Goal: Book appointment/travel/reservation

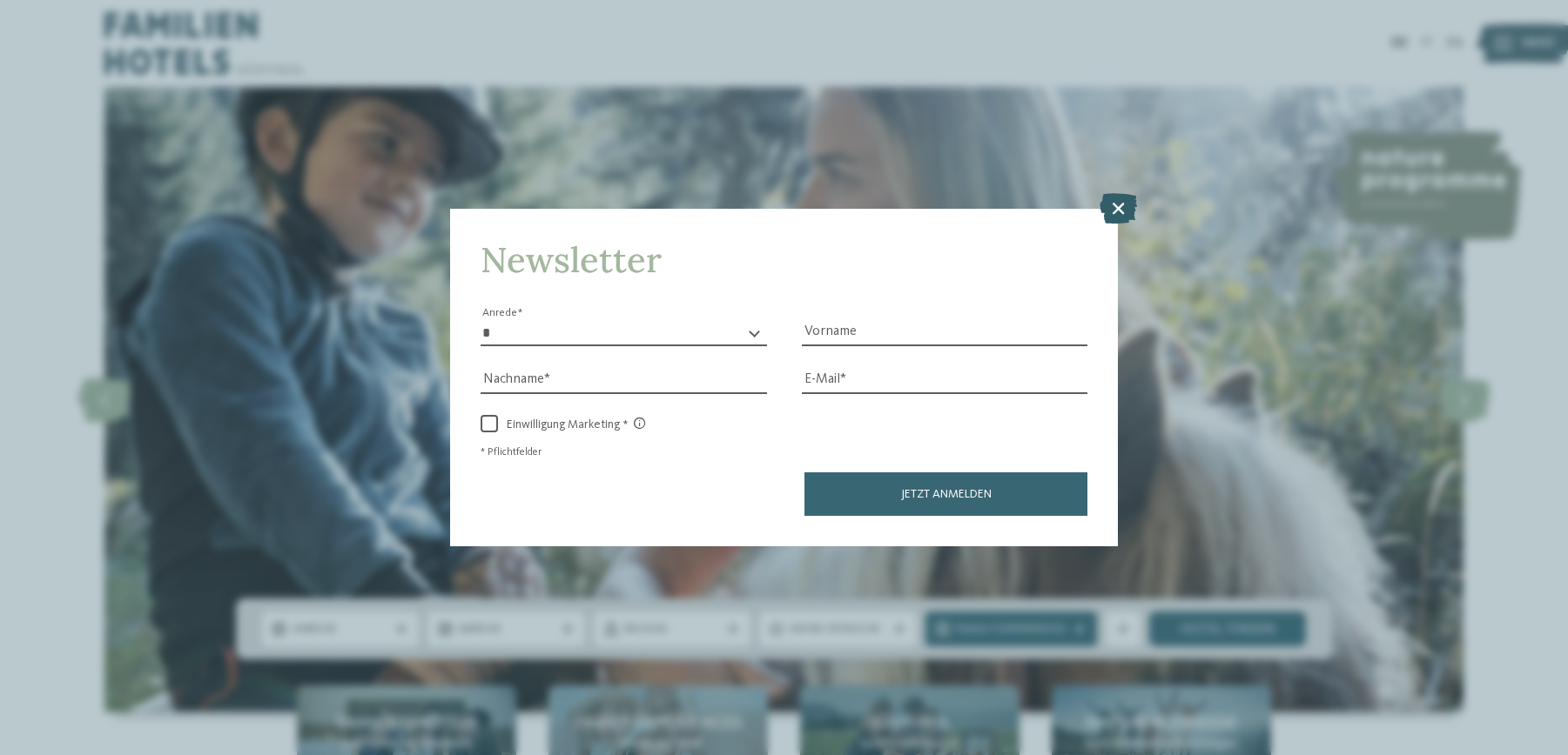
click at [1109, 205] on icon at bounding box center [1118, 208] width 38 height 31
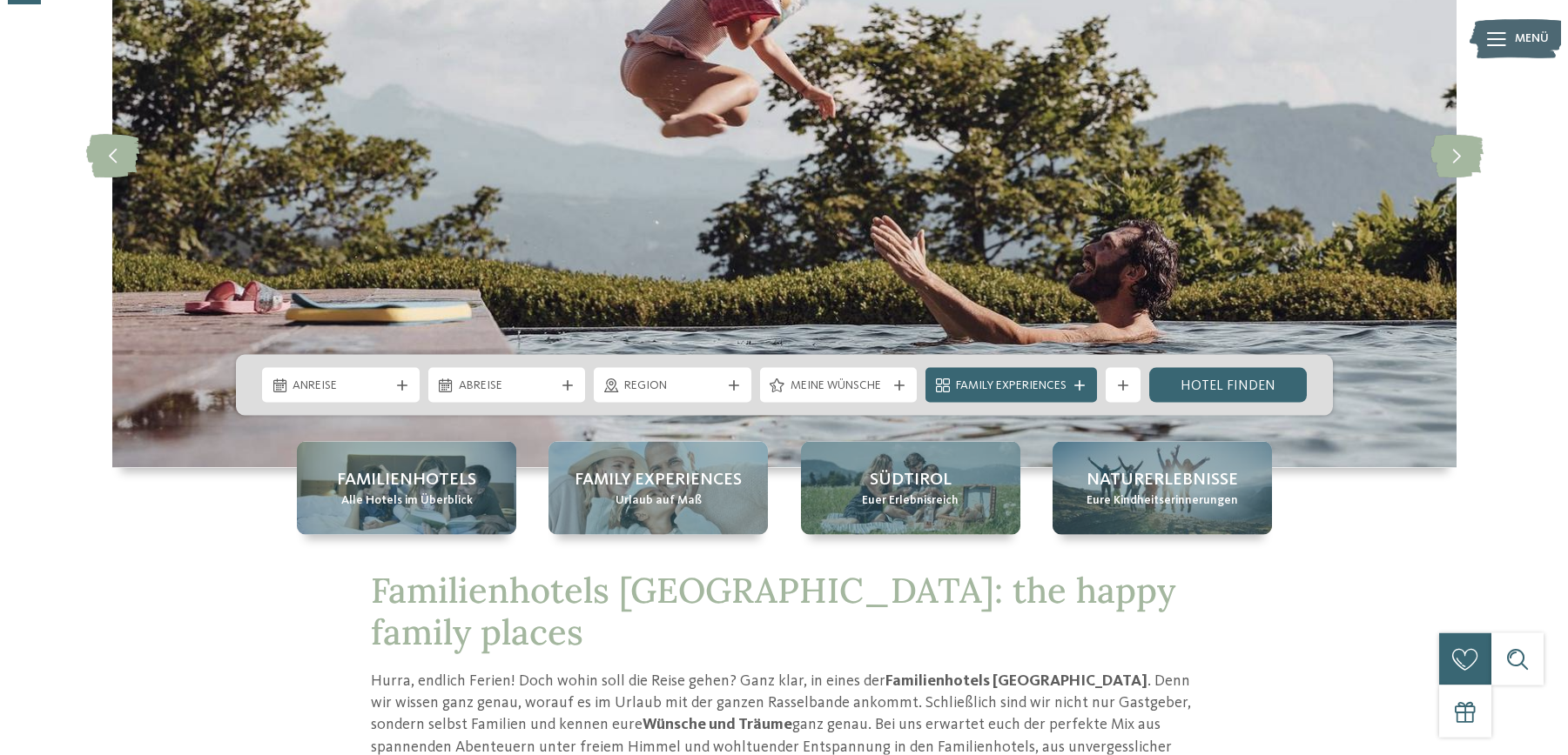
scroll to position [355, 0]
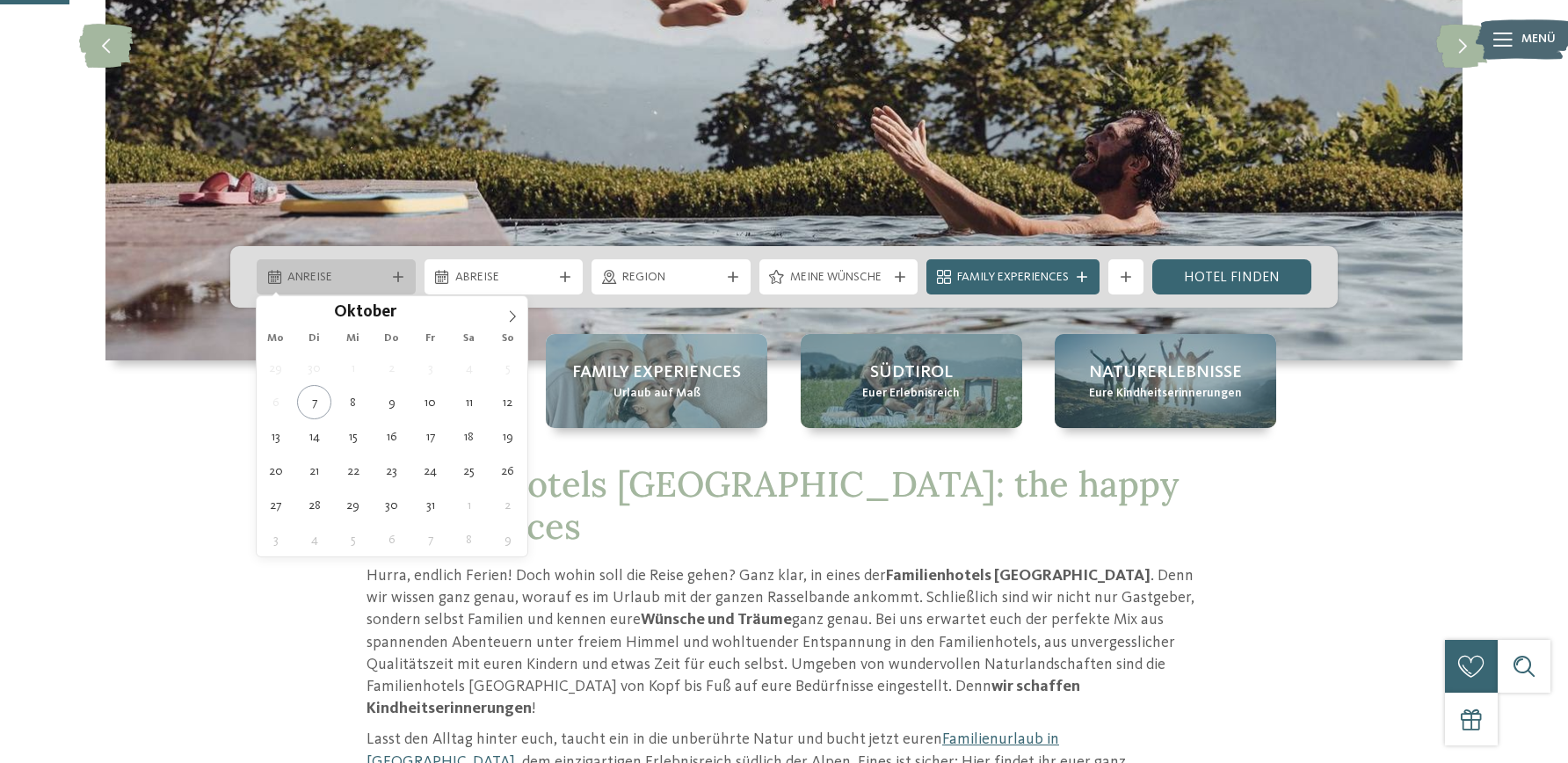
click at [377, 271] on span "Anreise" at bounding box center [336, 278] width 98 height 18
click at [518, 319] on icon at bounding box center [512, 317] width 12 height 12
click at [511, 318] on icon at bounding box center [512, 317] width 12 height 12
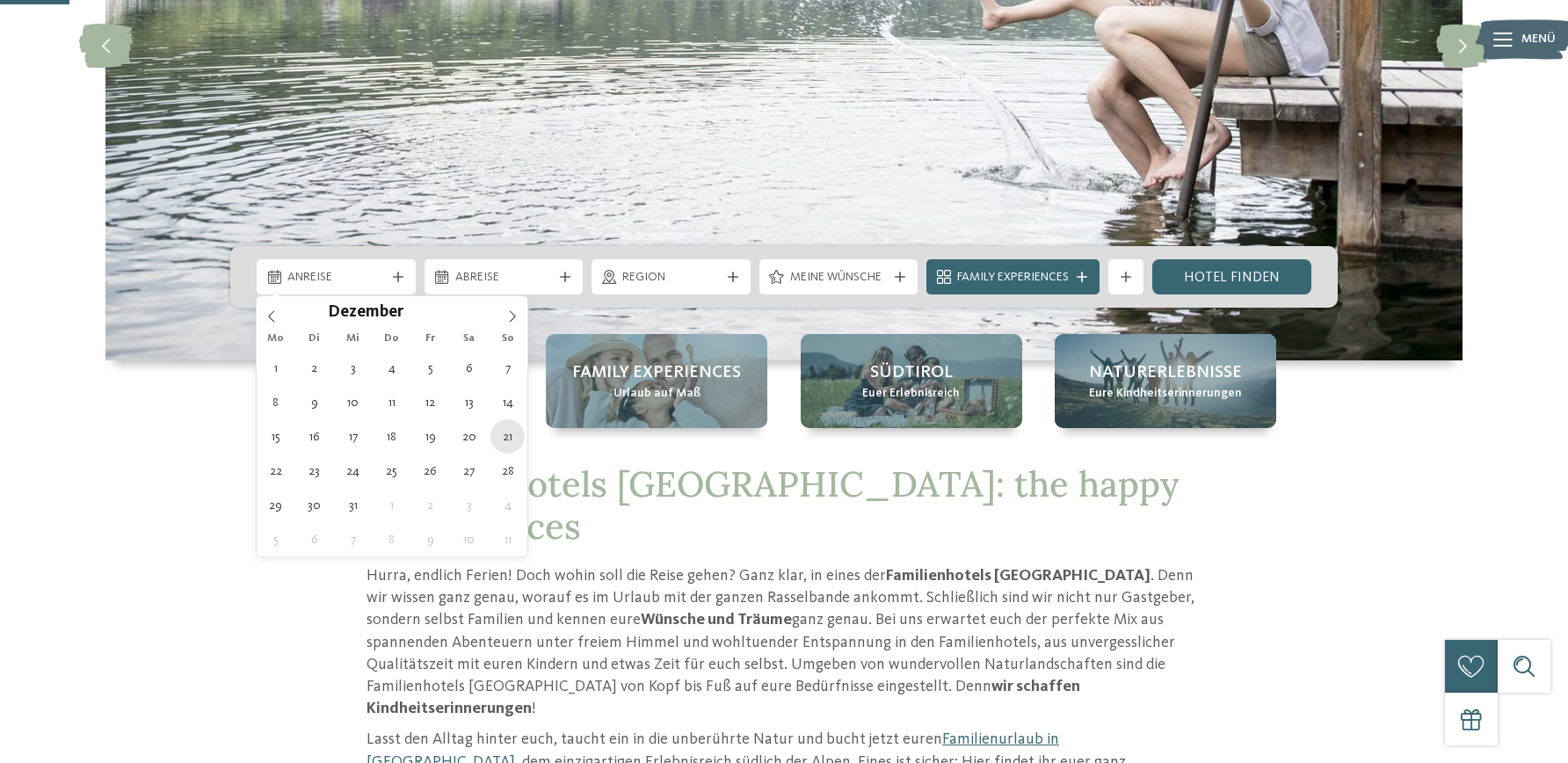
type div "21.12.2025"
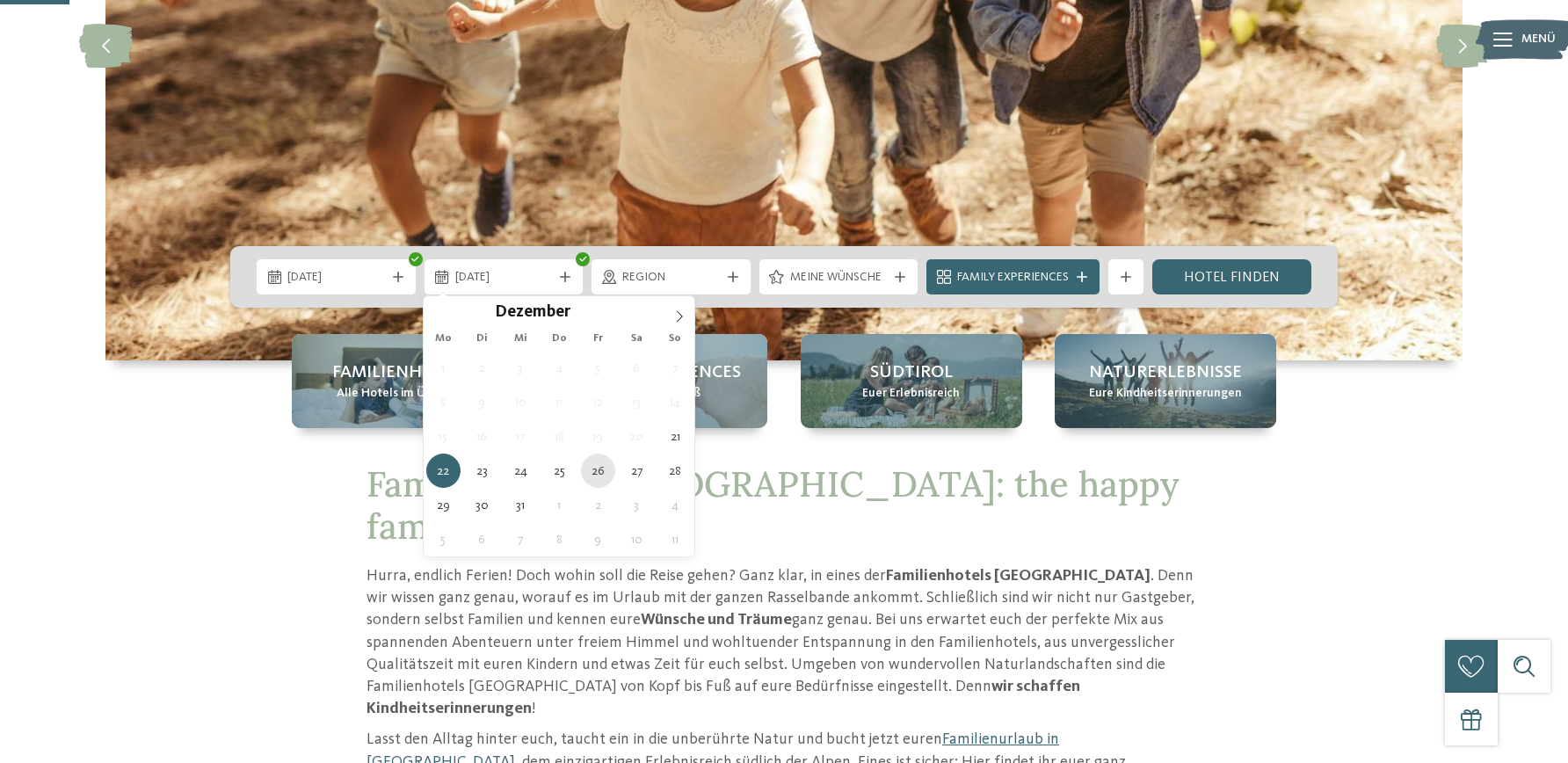
type div "26.12.2025"
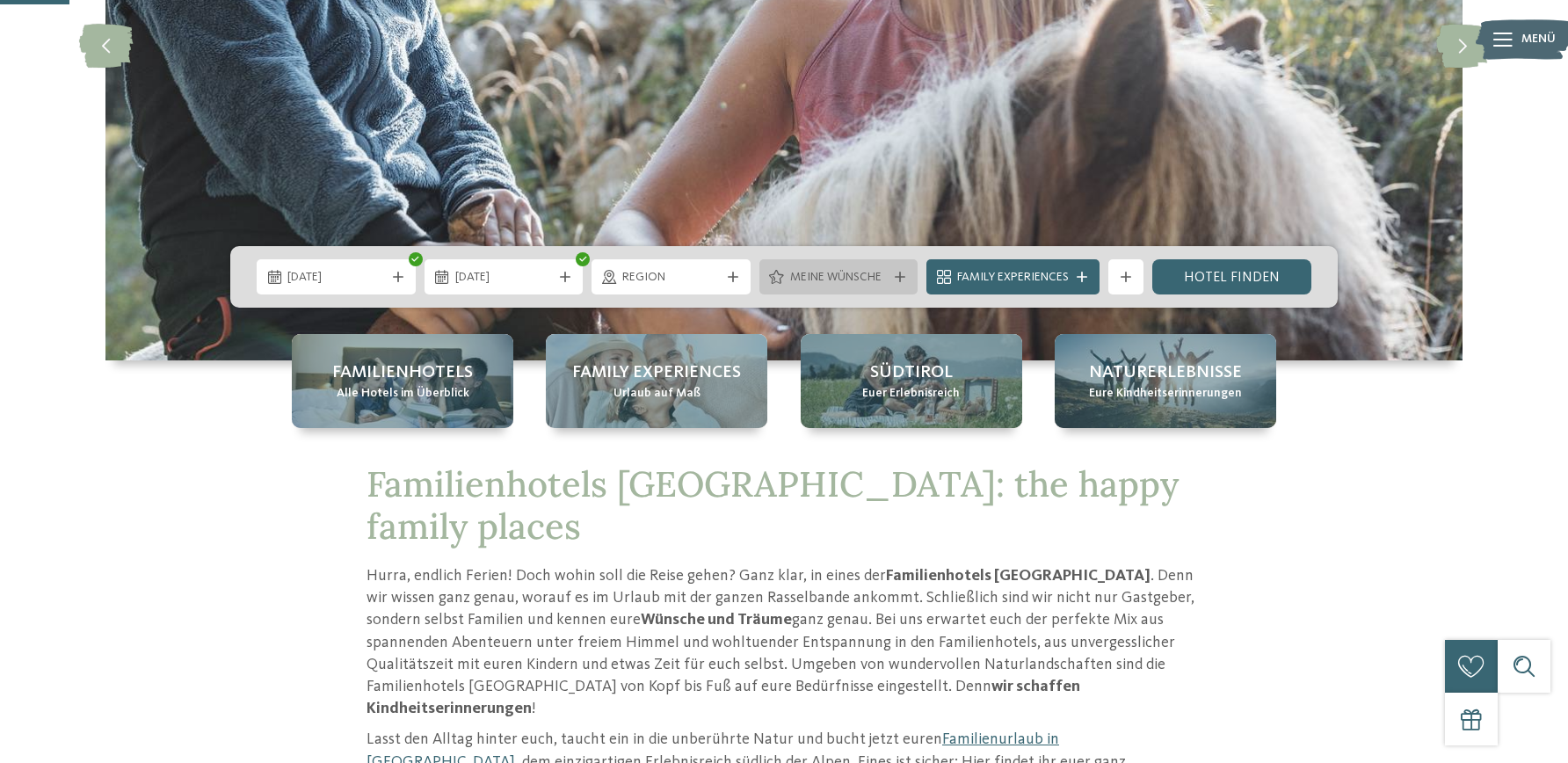
click at [894, 276] on div at bounding box center [900, 277] width 18 height 11
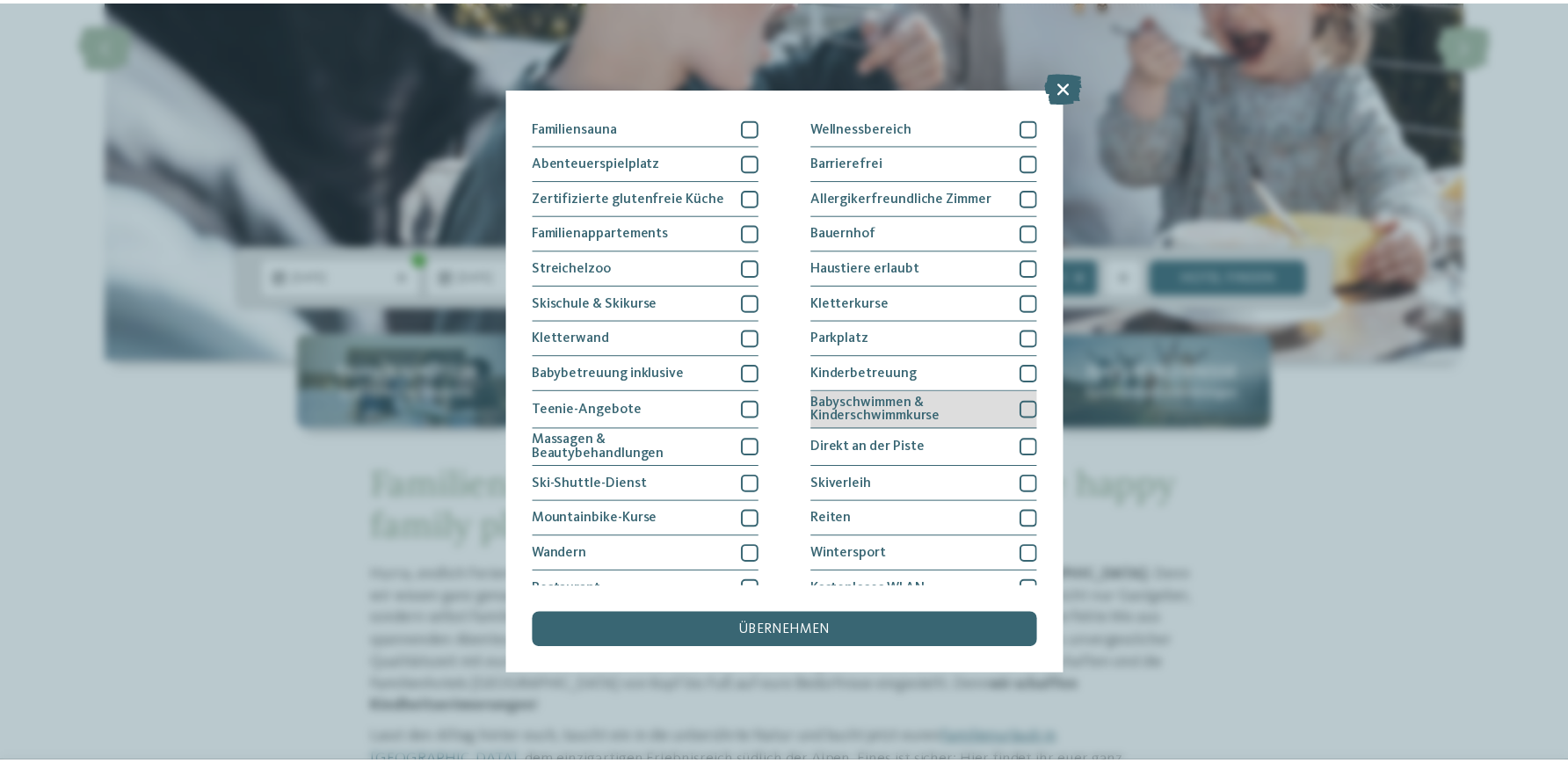
scroll to position [158, 0]
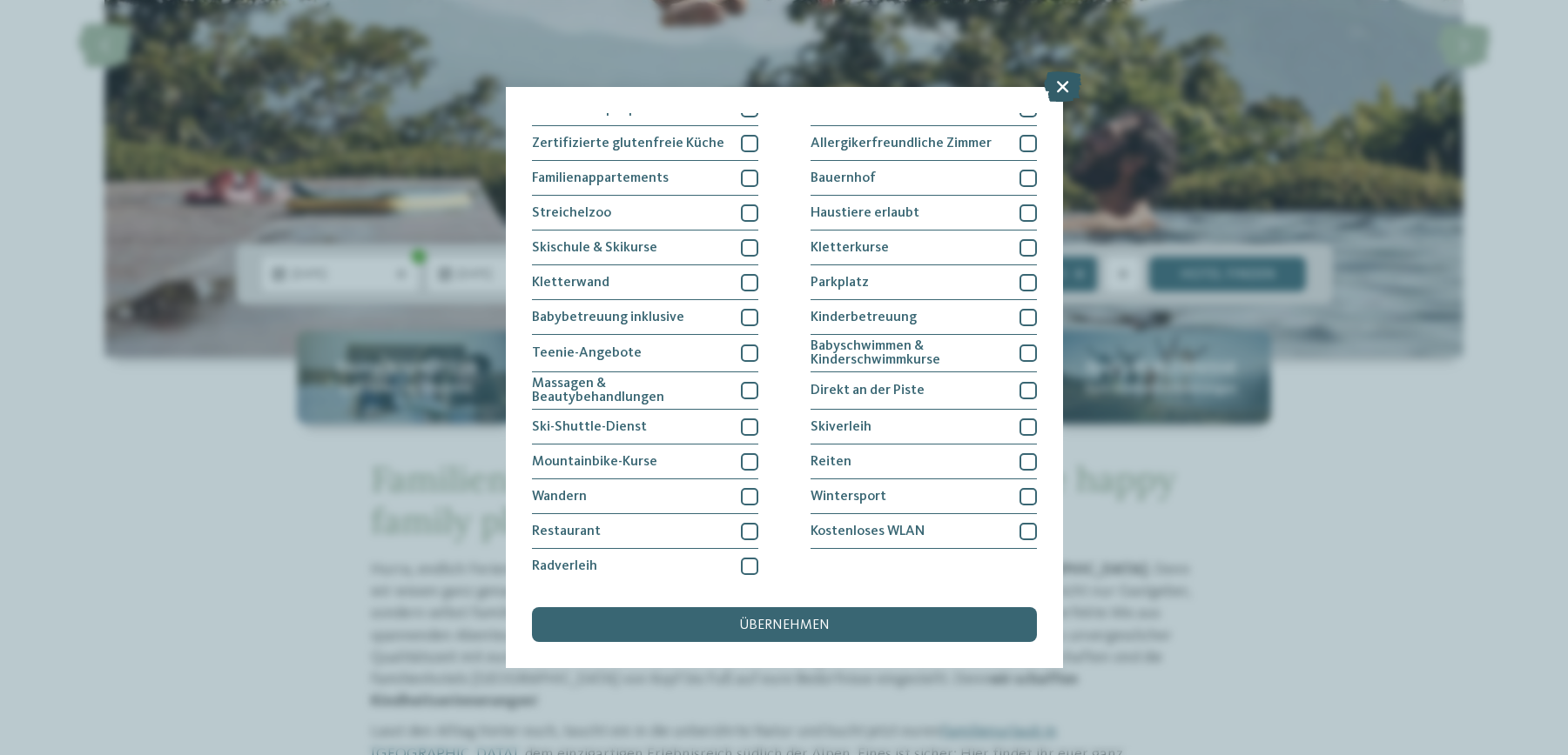
click at [1066, 84] on icon at bounding box center [1063, 86] width 38 height 31
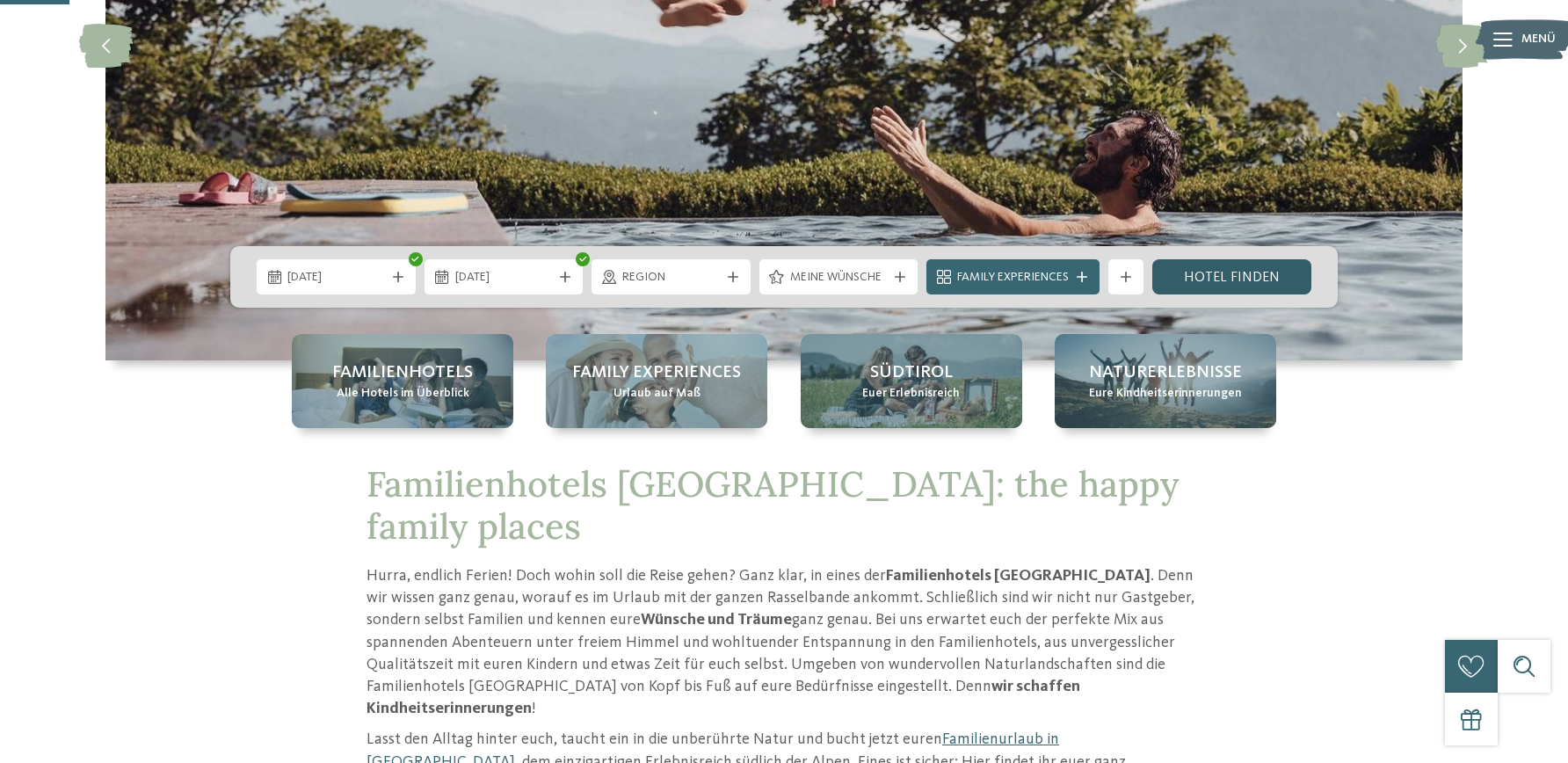
click at [1254, 276] on link "Hotel finden" at bounding box center [1231, 277] width 159 height 35
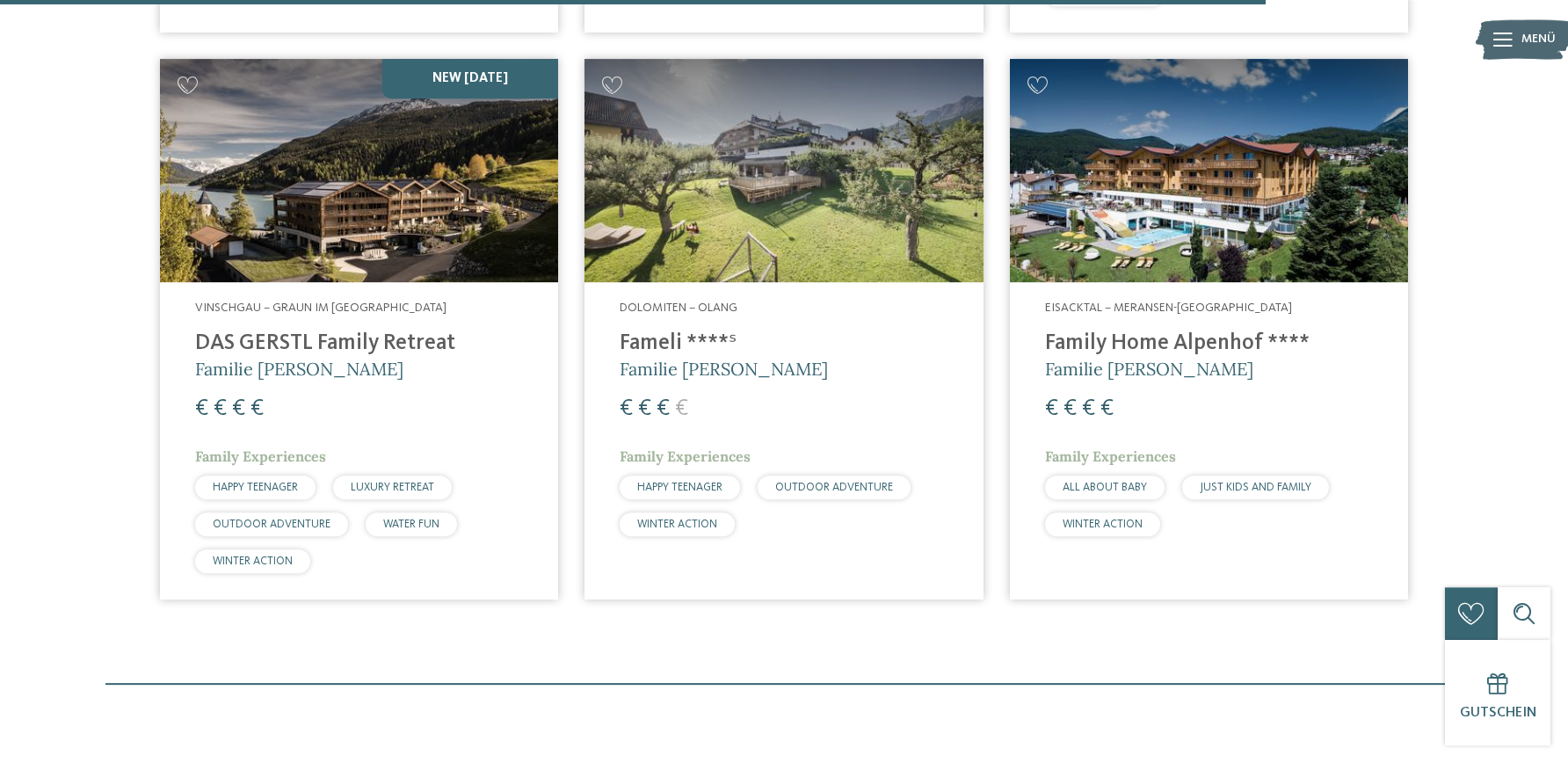
scroll to position [3408, 0]
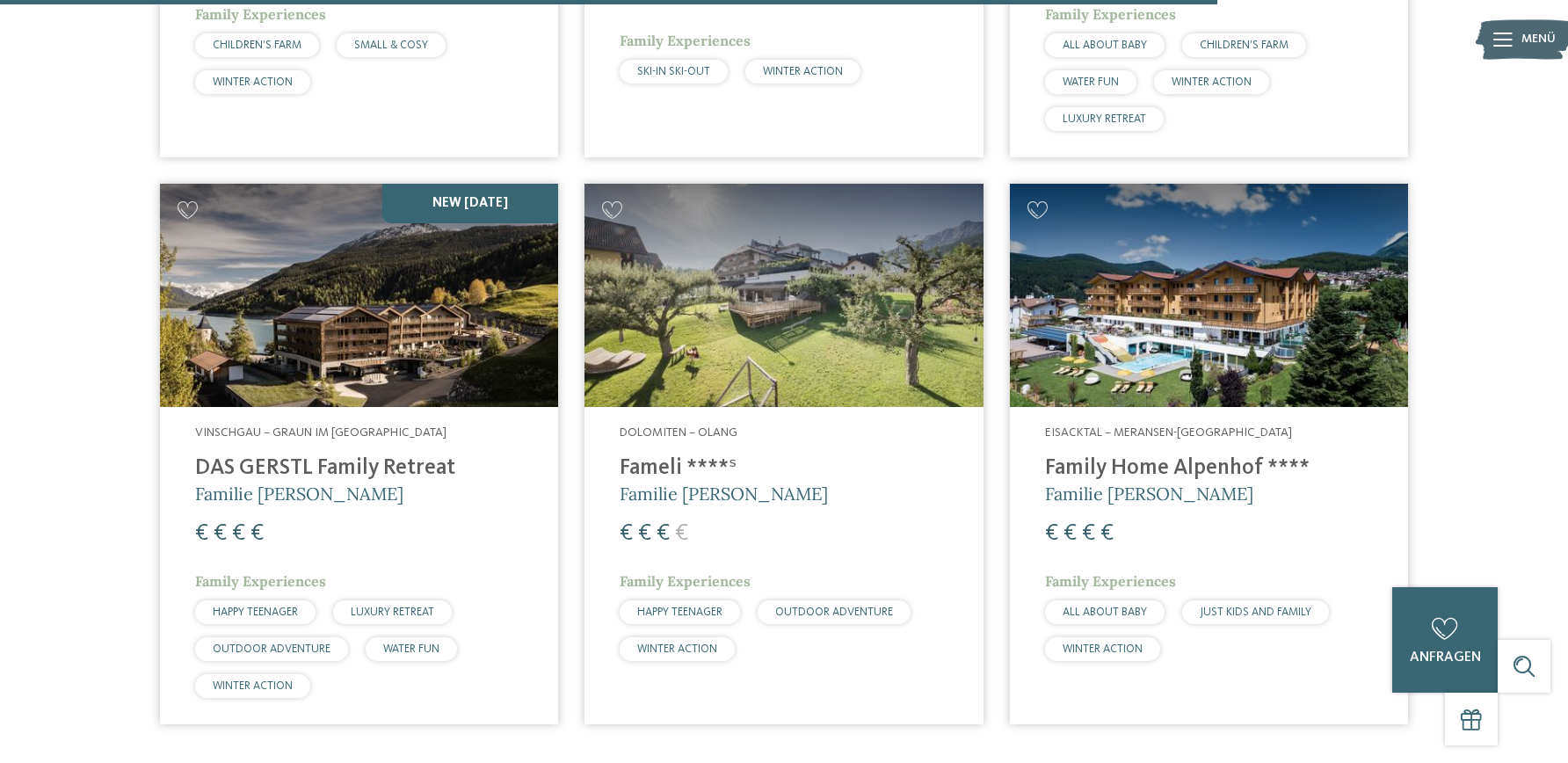
click at [314, 459] on h4 "DAS GERSTL Family Retreat" at bounding box center [358, 468] width 327 height 26
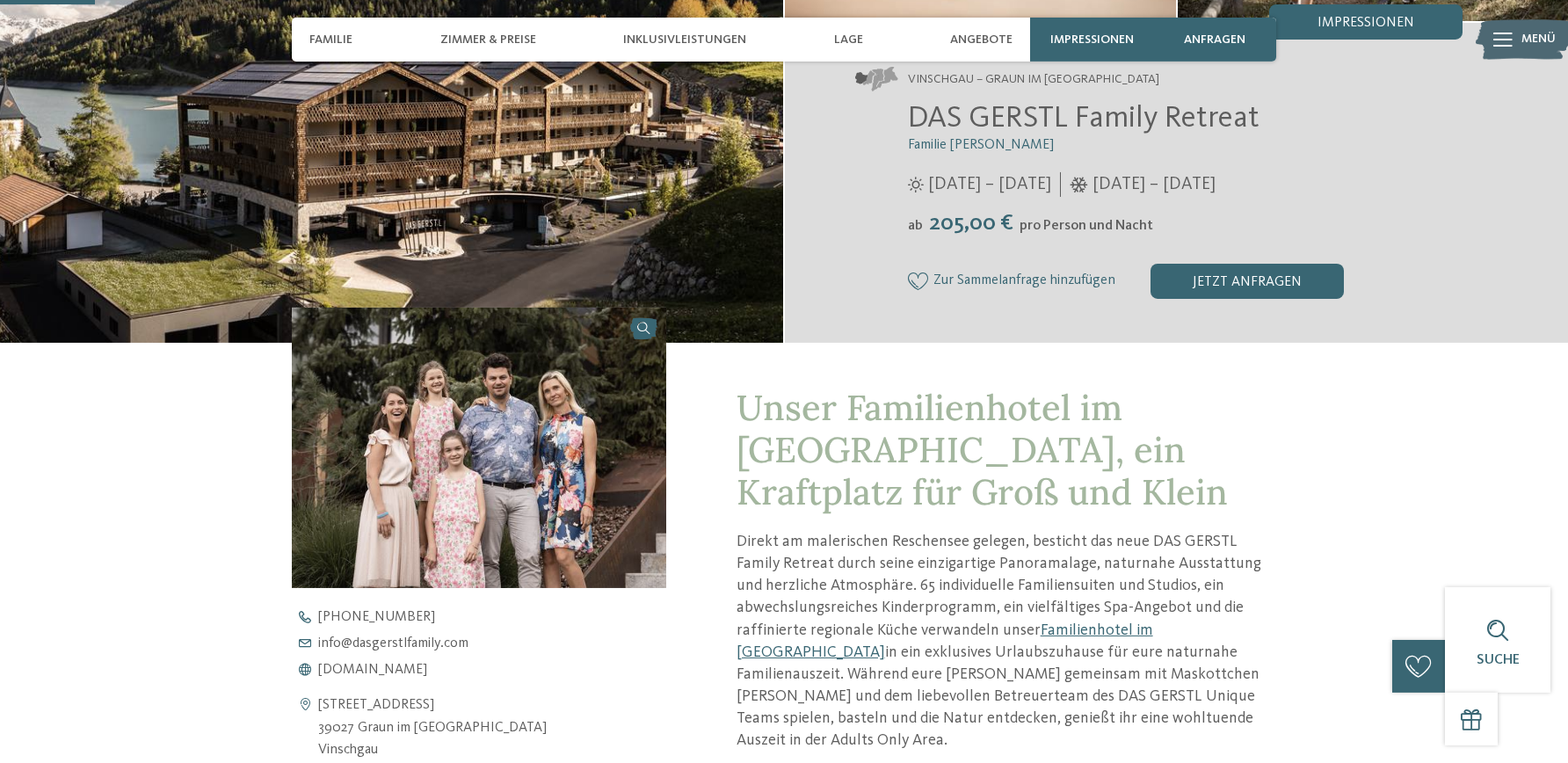
scroll to position [448, 0]
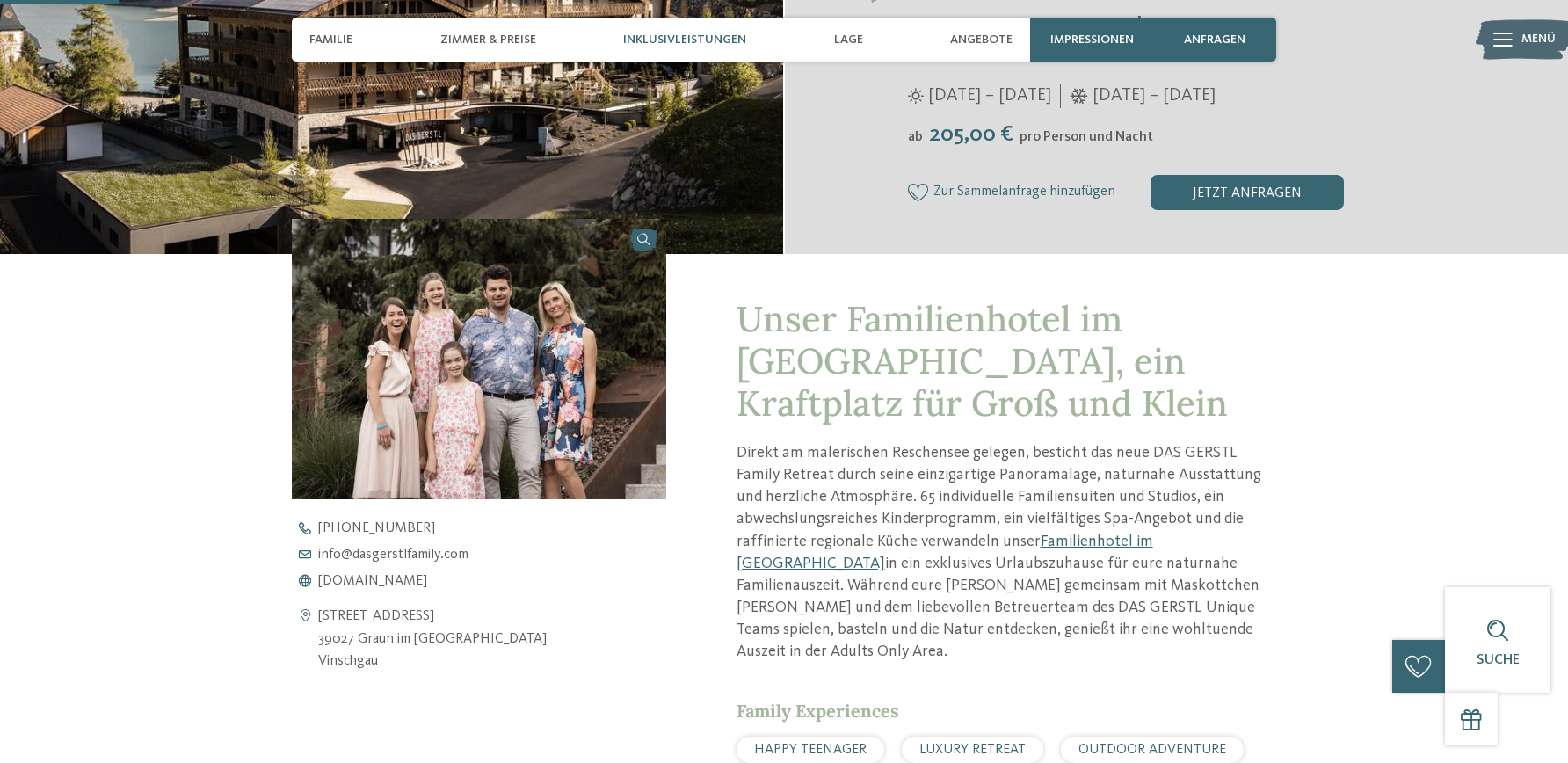
click at [724, 34] on span "Inklusivleistungen" at bounding box center [684, 40] width 123 height 15
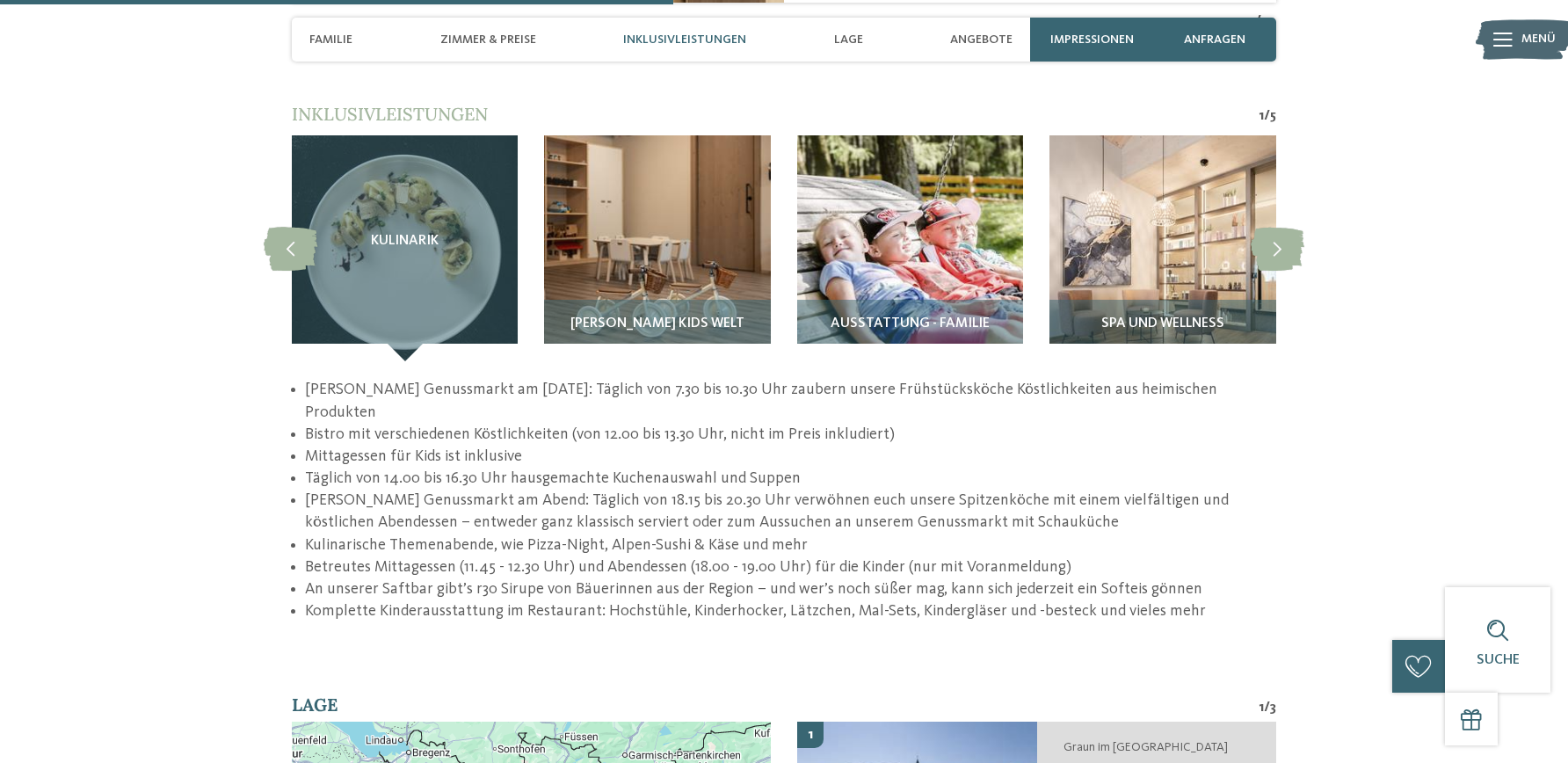
scroll to position [2535, 0]
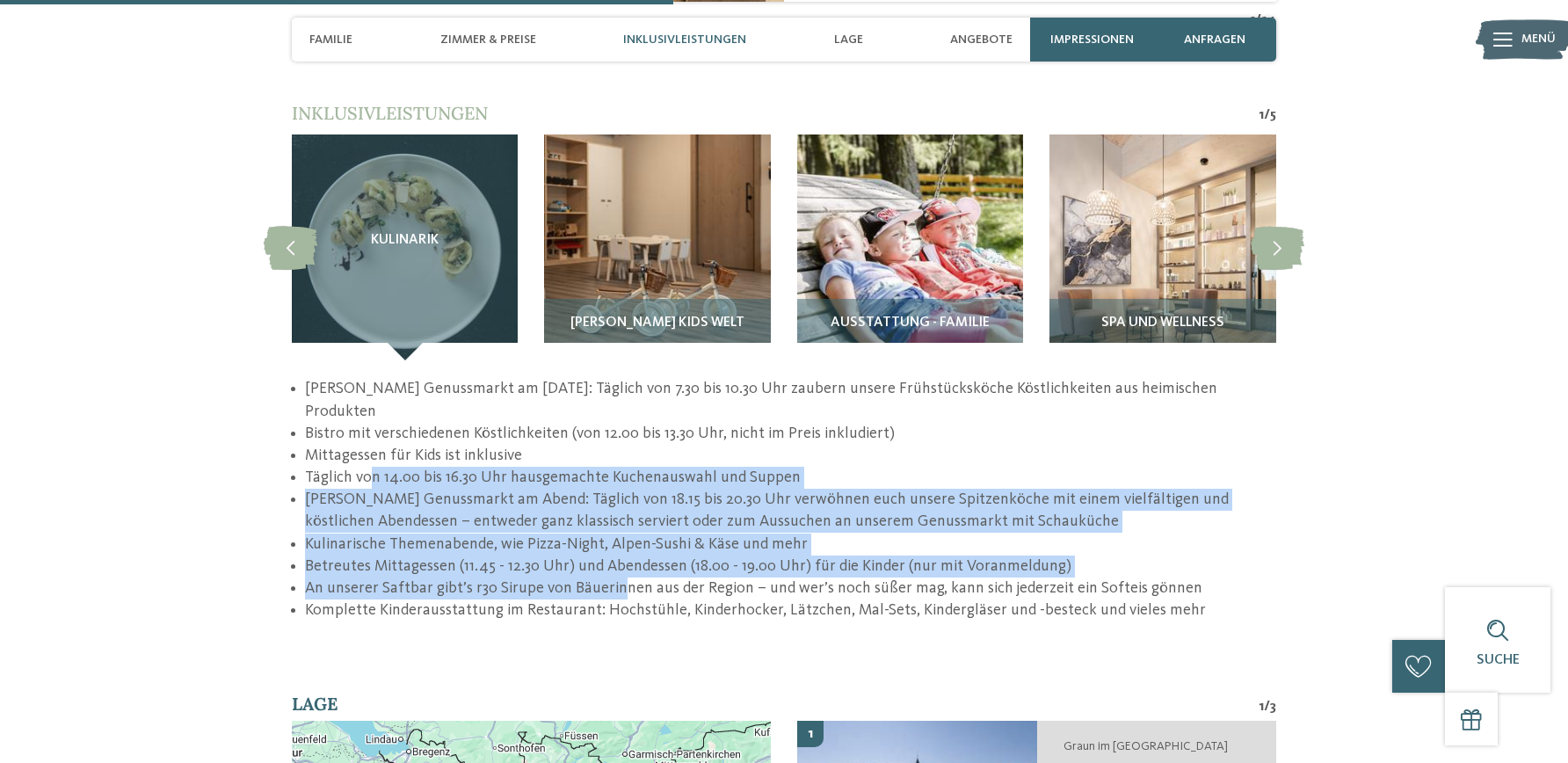
drag, startPoint x: 365, startPoint y: 454, endPoint x: 618, endPoint y: 570, distance: 278.3
click at [618, 570] on ul "GERSTL's Genussmarkt am Morgen: Täglich von 7.30 bis 10.30 Uhr zaubern unsere F…" at bounding box center [784, 500] width 984 height 244
click at [559, 577] on li "An unserer Saftbar gibt’s r30 Sirupe von Bäuerinnen aus der Region – und wer’s …" at bounding box center [789, 588] width 971 height 22
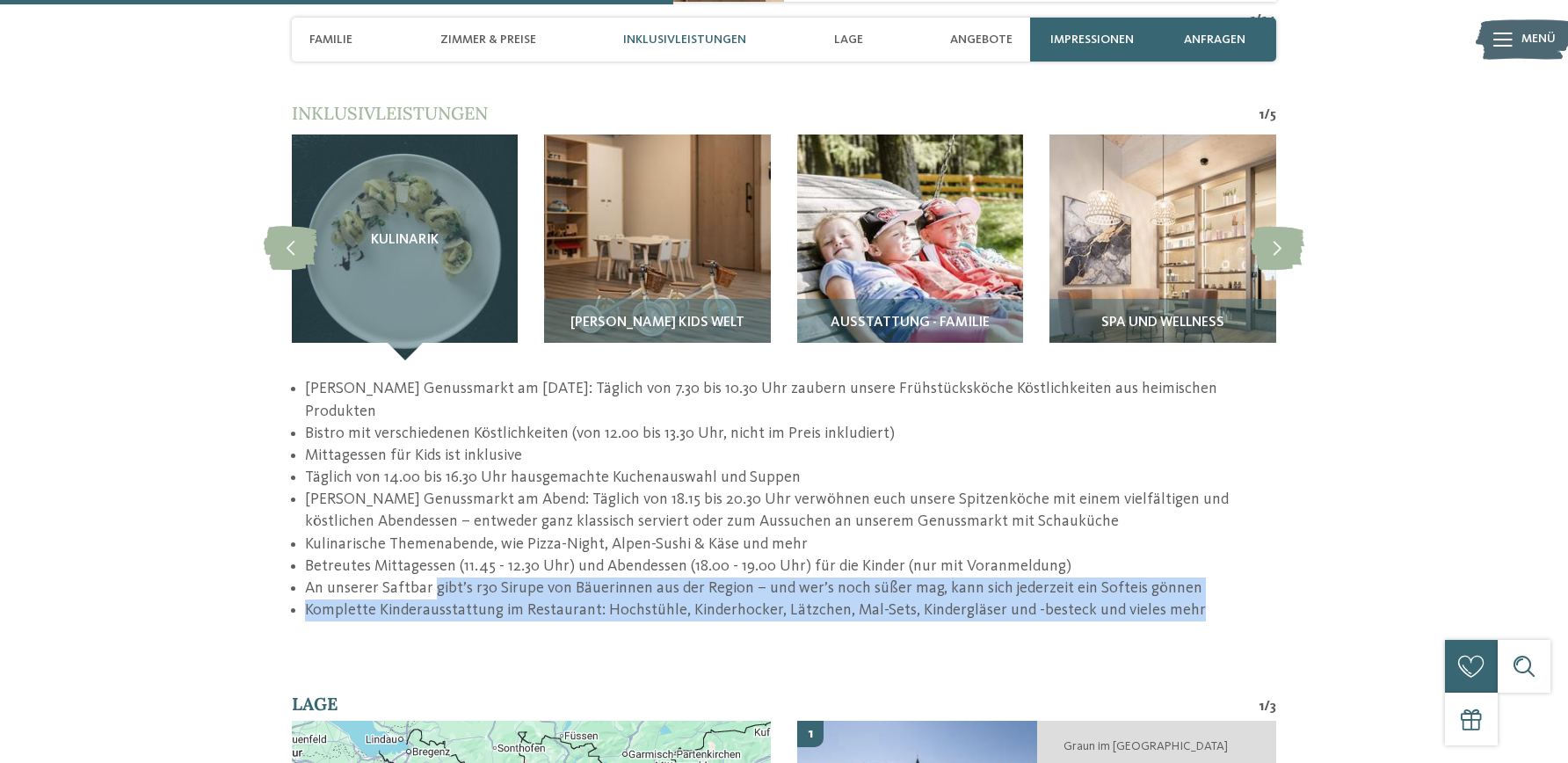
drag, startPoint x: 429, startPoint y: 576, endPoint x: 1189, endPoint y: 598, distance: 760.3
click at [1189, 598] on ul "GERSTL's Genussmarkt am Morgen: Täglich von 7.30 bis 10.30 Uhr zaubern unsere F…" at bounding box center [784, 500] width 984 height 244
drag, startPoint x: 745, startPoint y: 602, endPoint x: 736, endPoint y: 603, distance: 9.1
click at [741, 602] on li "Komplette Kinderausstattung im Restaurant: Hochstühle, Kinderhocker, Lätzchen, …" at bounding box center [789, 610] width 971 height 22
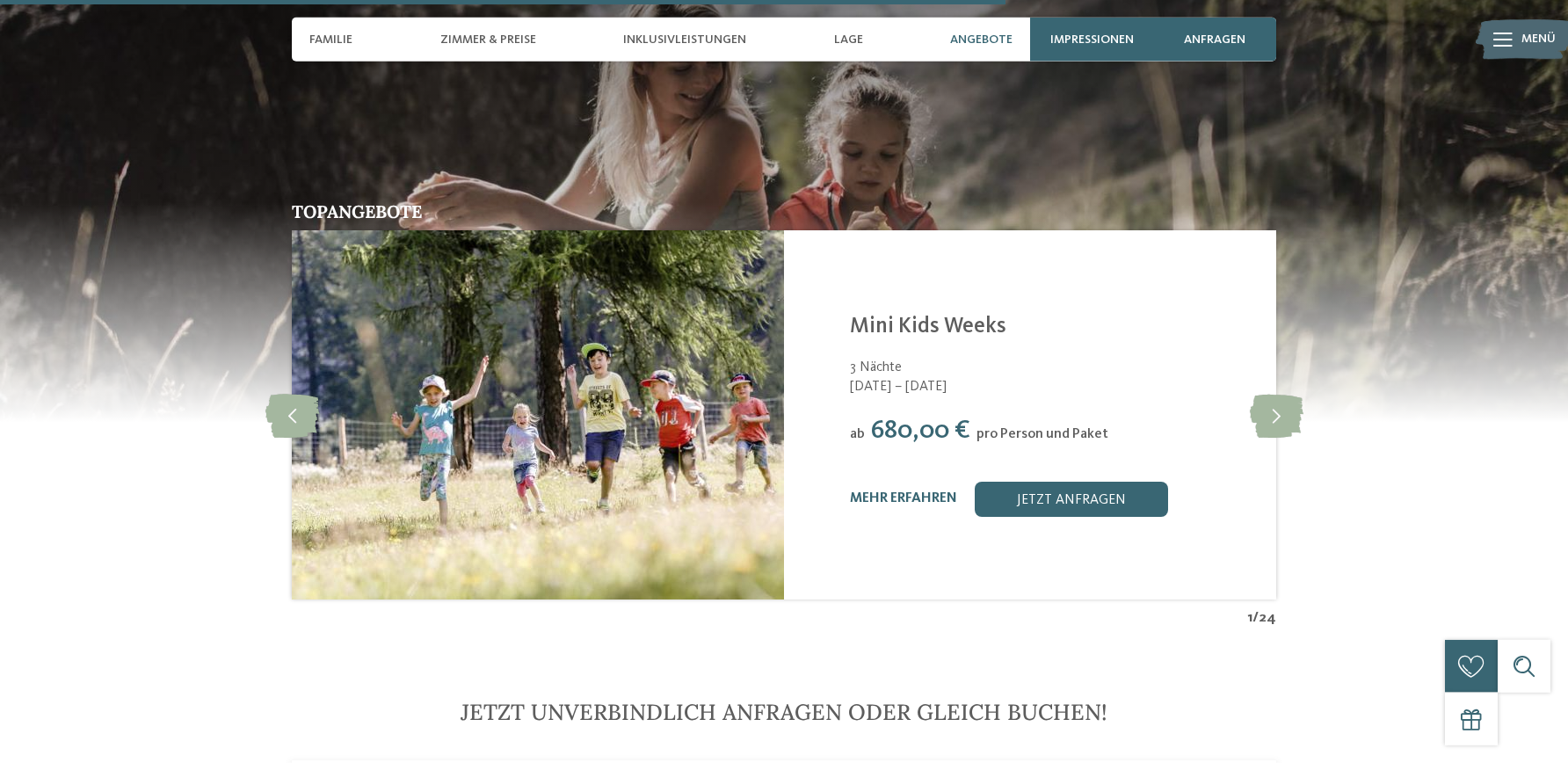
scroll to position [3790, 0]
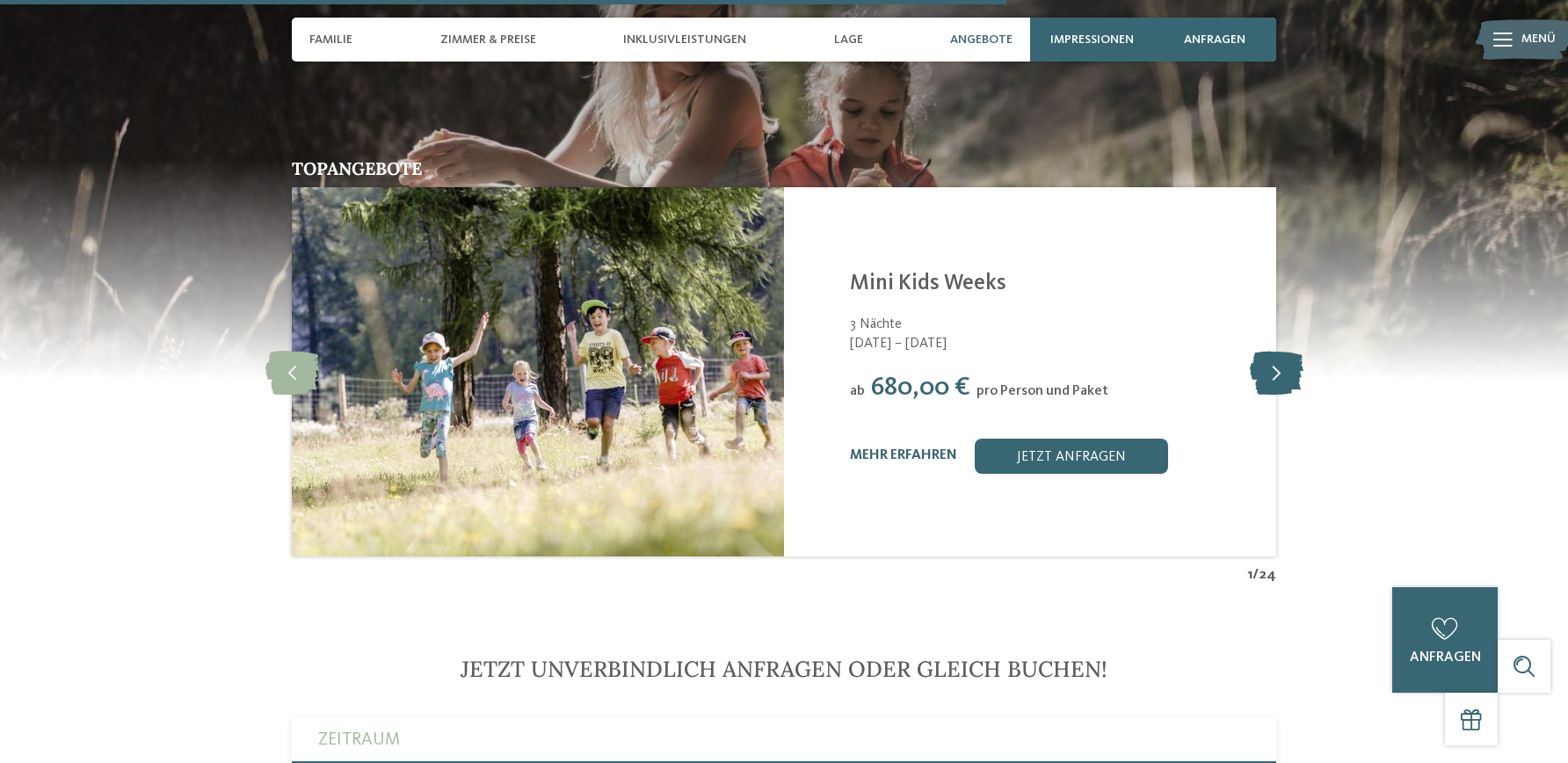
click at [1275, 350] on icon at bounding box center [1277, 372] width 54 height 44
click at [1274, 353] on icon at bounding box center [1277, 372] width 54 height 44
click at [1282, 360] on icon at bounding box center [1277, 372] width 54 height 44
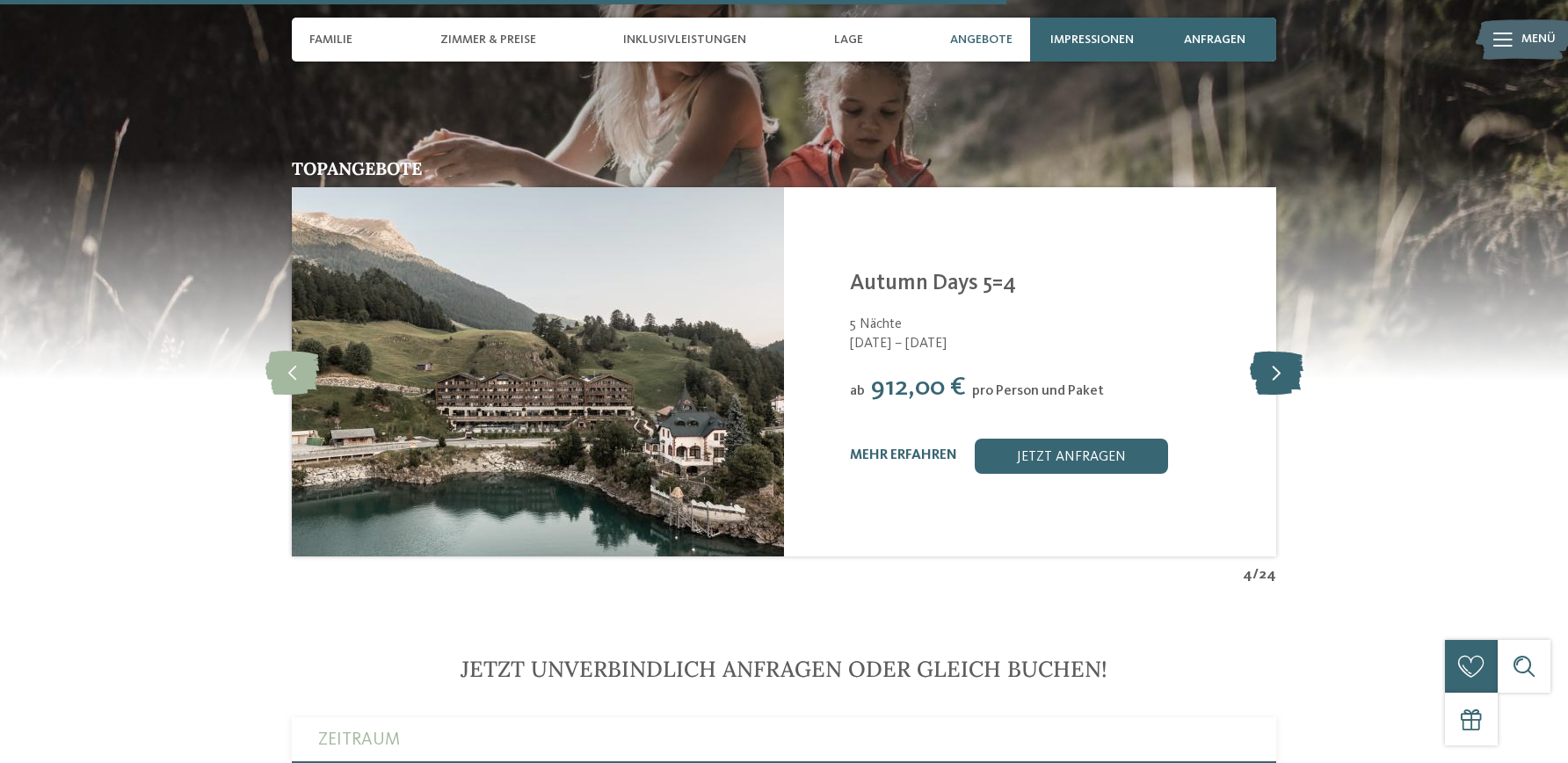
click at [1276, 371] on icon at bounding box center [1277, 372] width 54 height 44
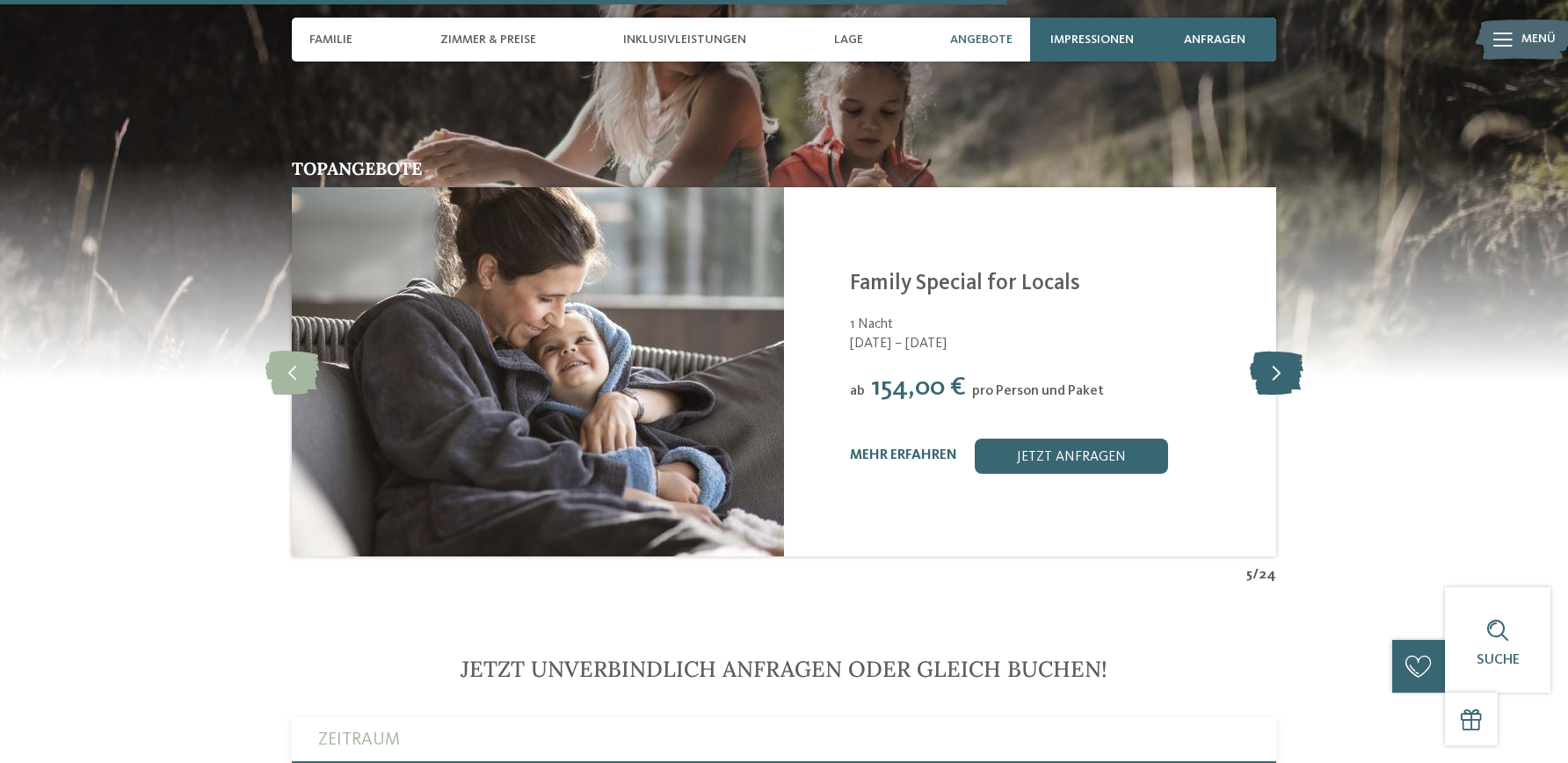
click at [1274, 354] on icon at bounding box center [1277, 372] width 54 height 44
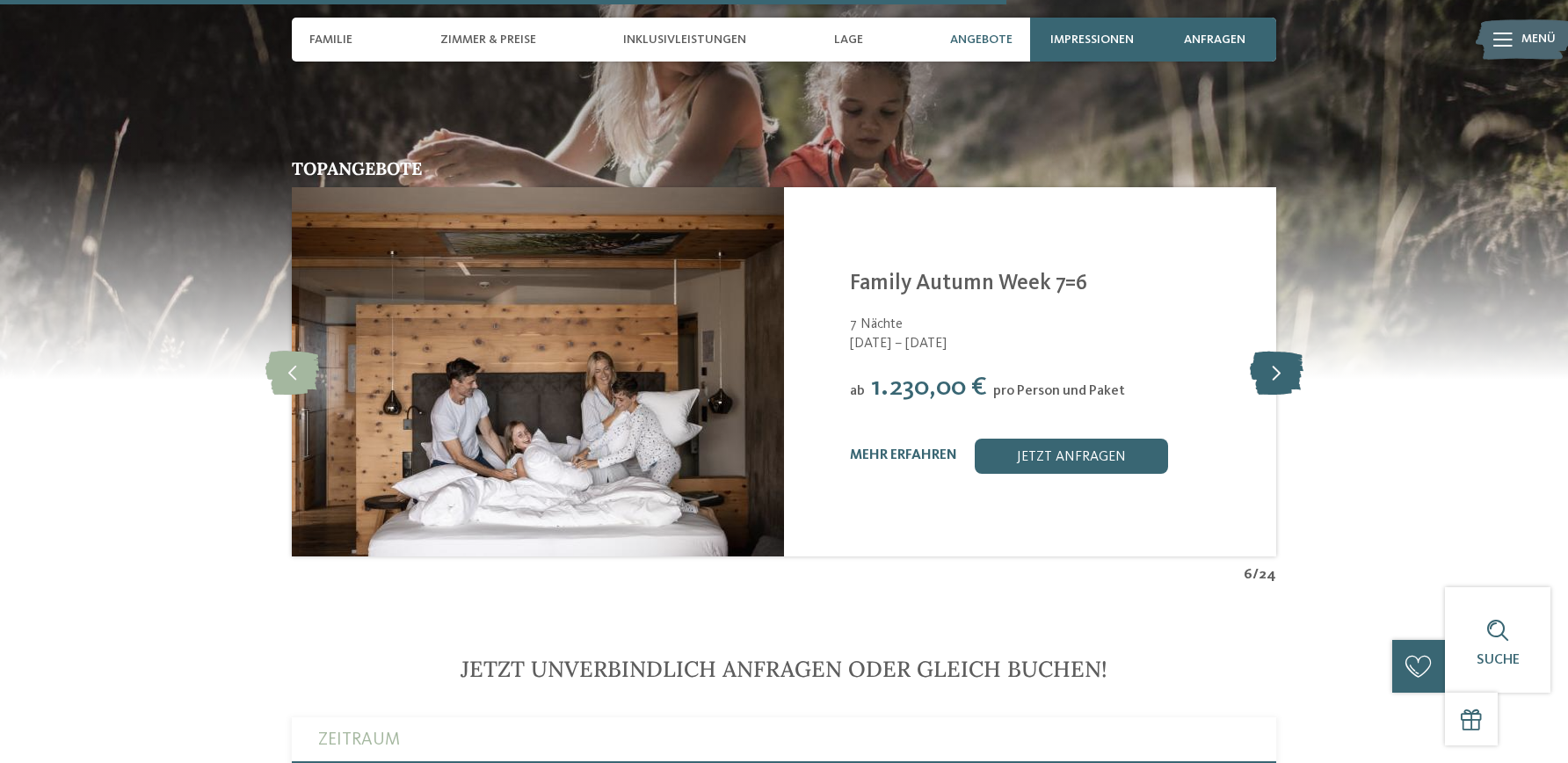
click at [1282, 355] on icon at bounding box center [1277, 372] width 54 height 44
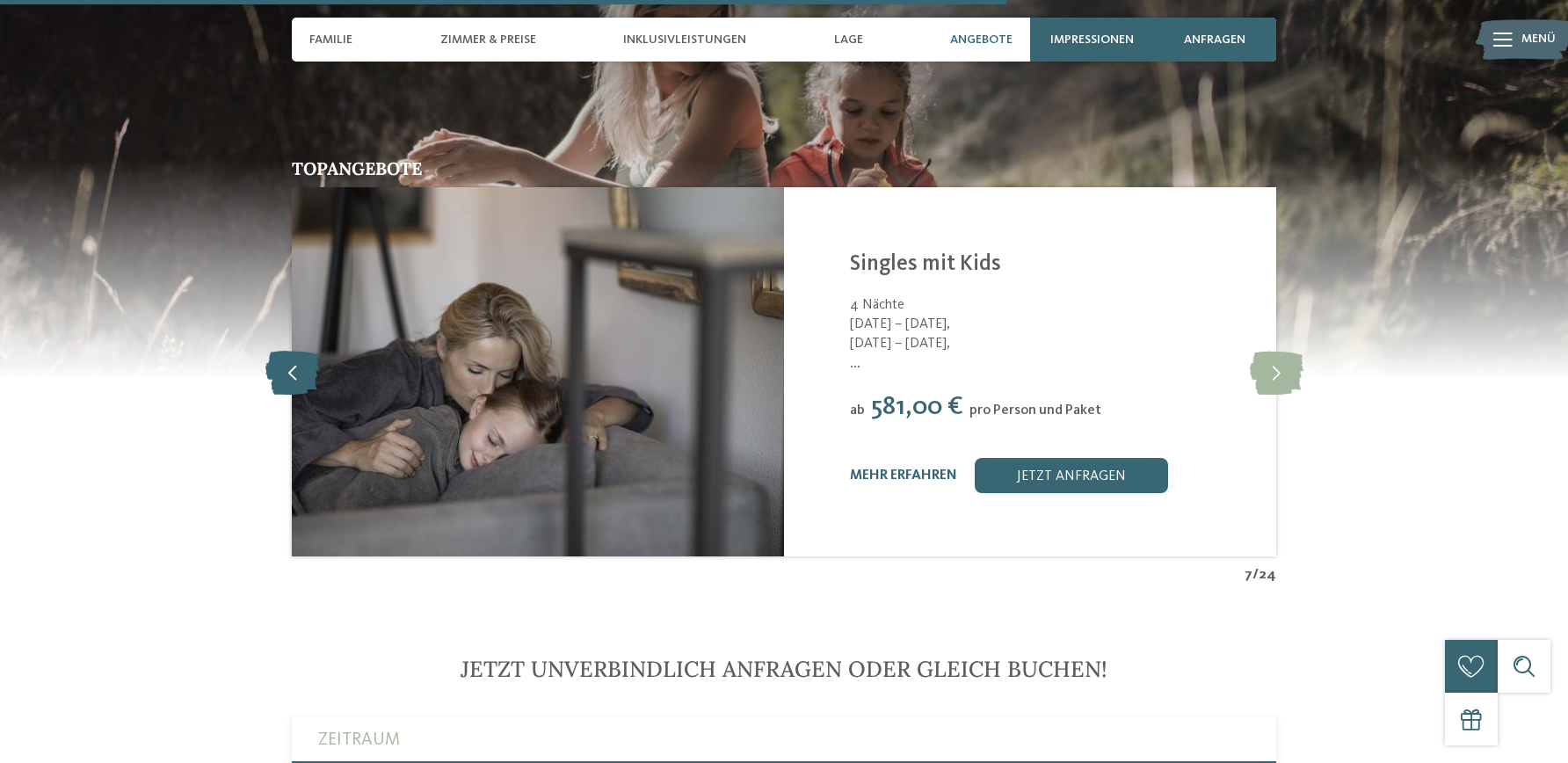
click at [286, 372] on icon at bounding box center [292, 372] width 54 height 44
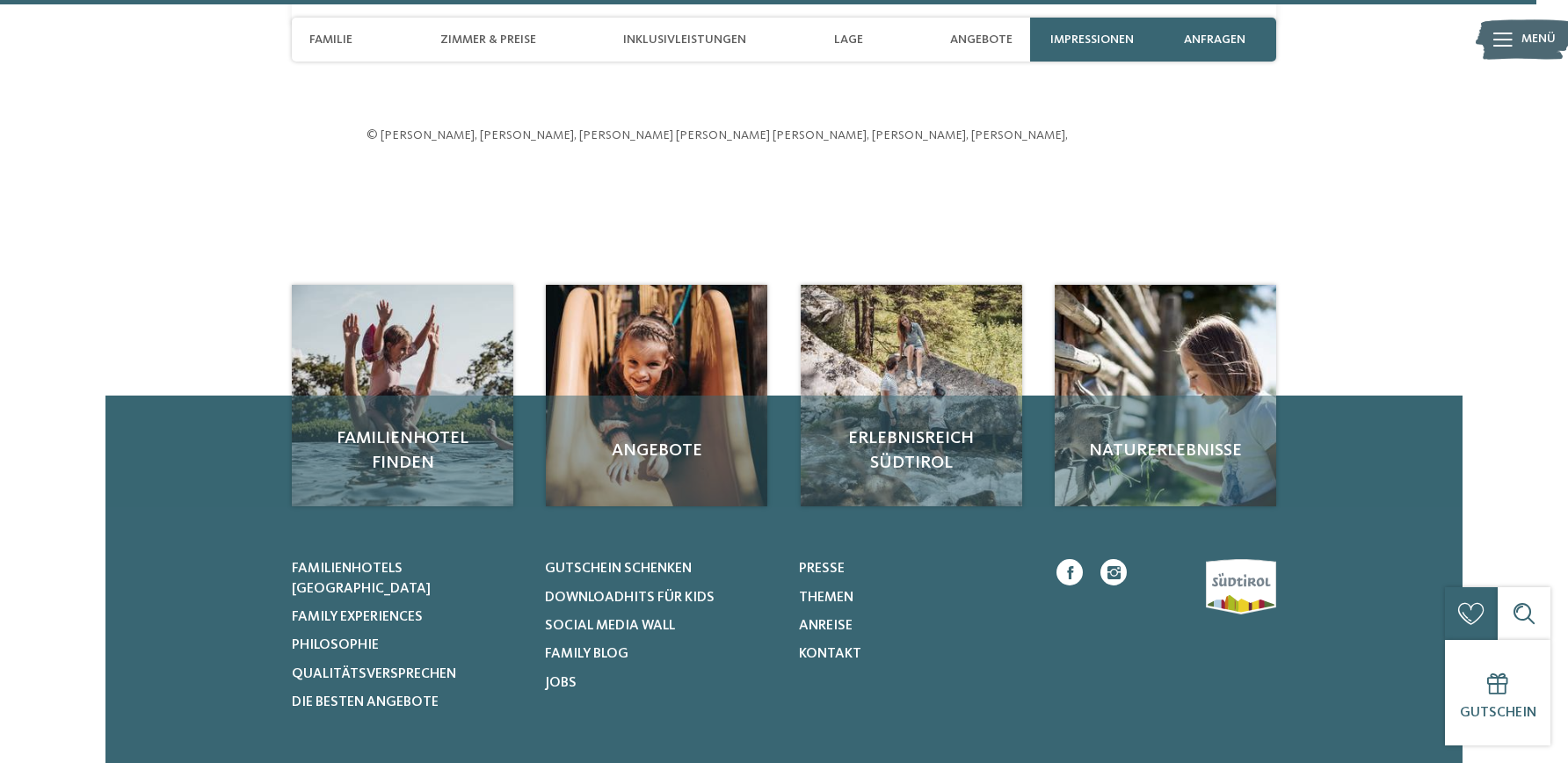
scroll to position [5906, 0]
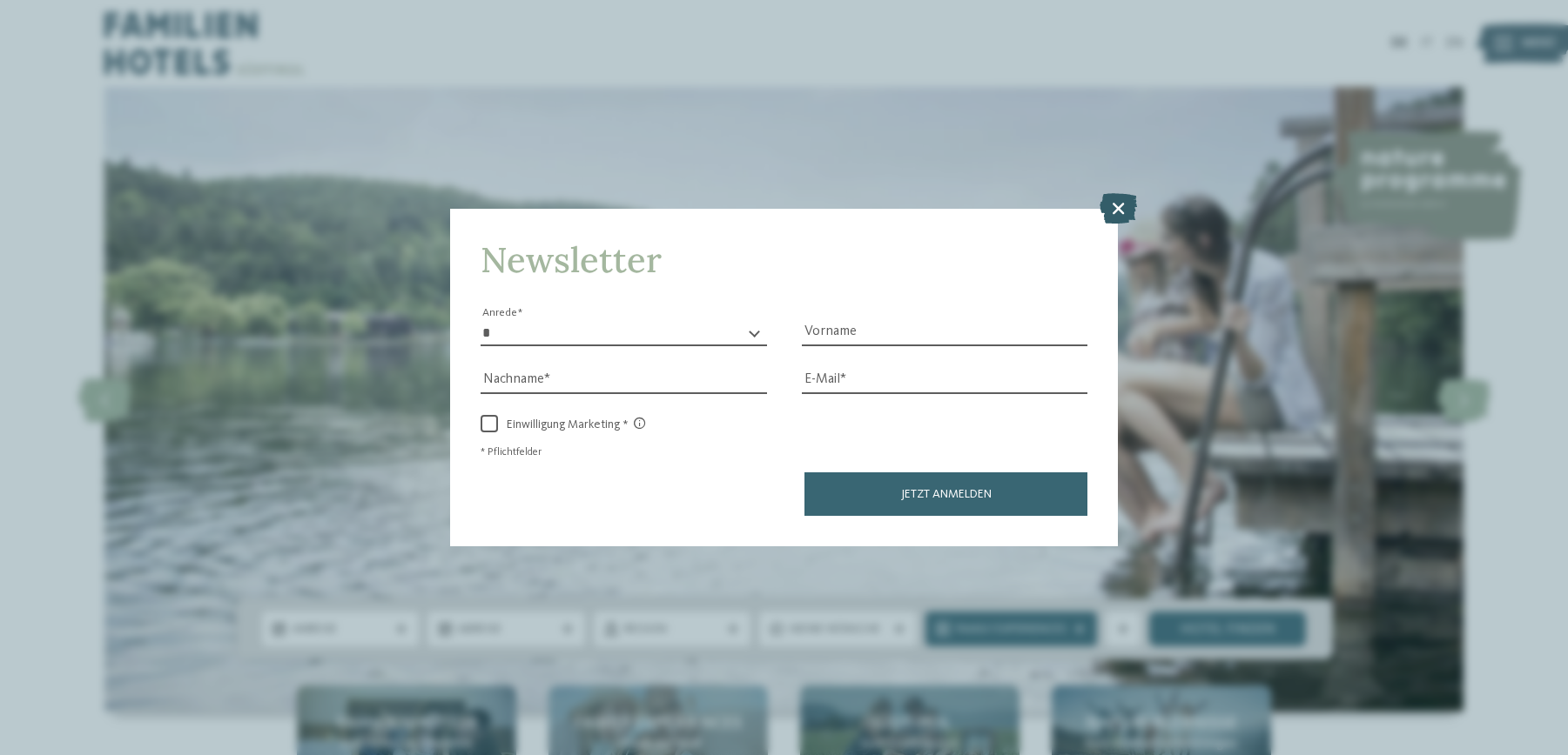
click at [1119, 200] on icon at bounding box center [1118, 208] width 38 height 31
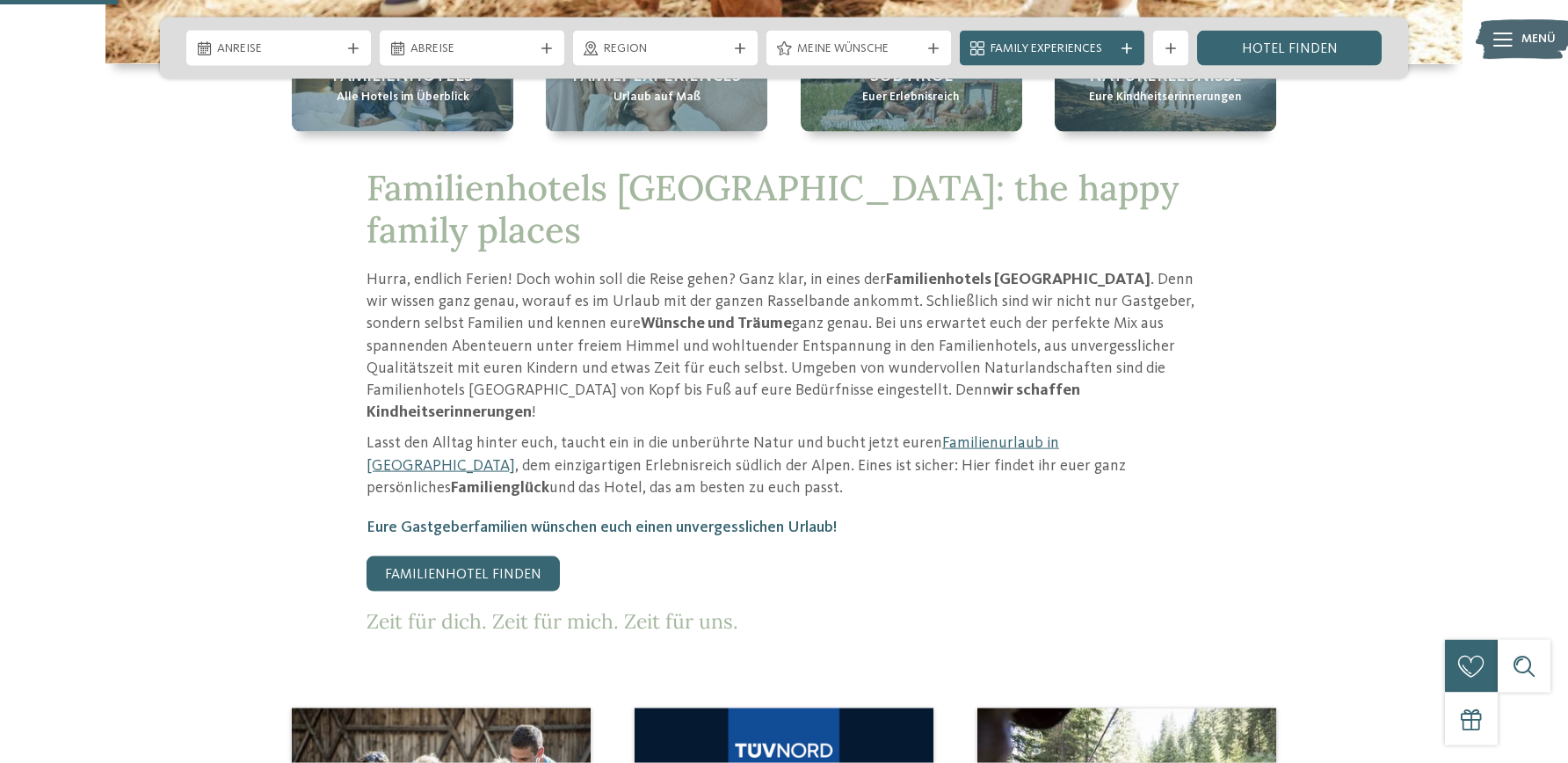
scroll to position [717, 0]
